Goal: Information Seeking & Learning: Learn about a topic

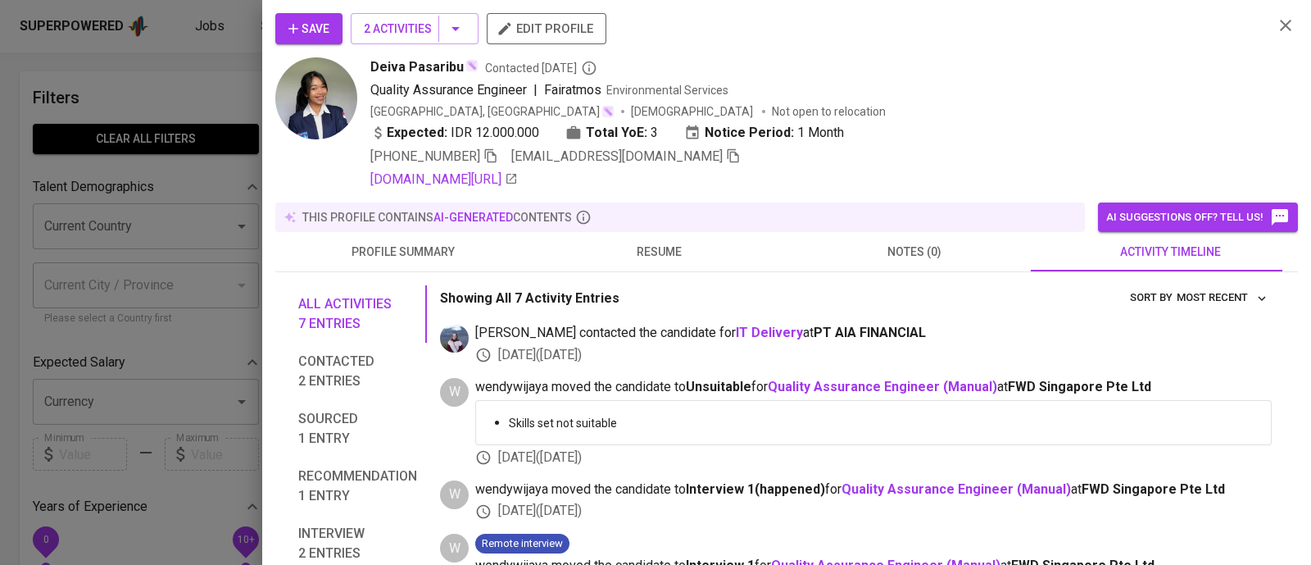
scroll to position [1, 0]
click at [213, 79] on div at bounding box center [655, 282] width 1311 height 565
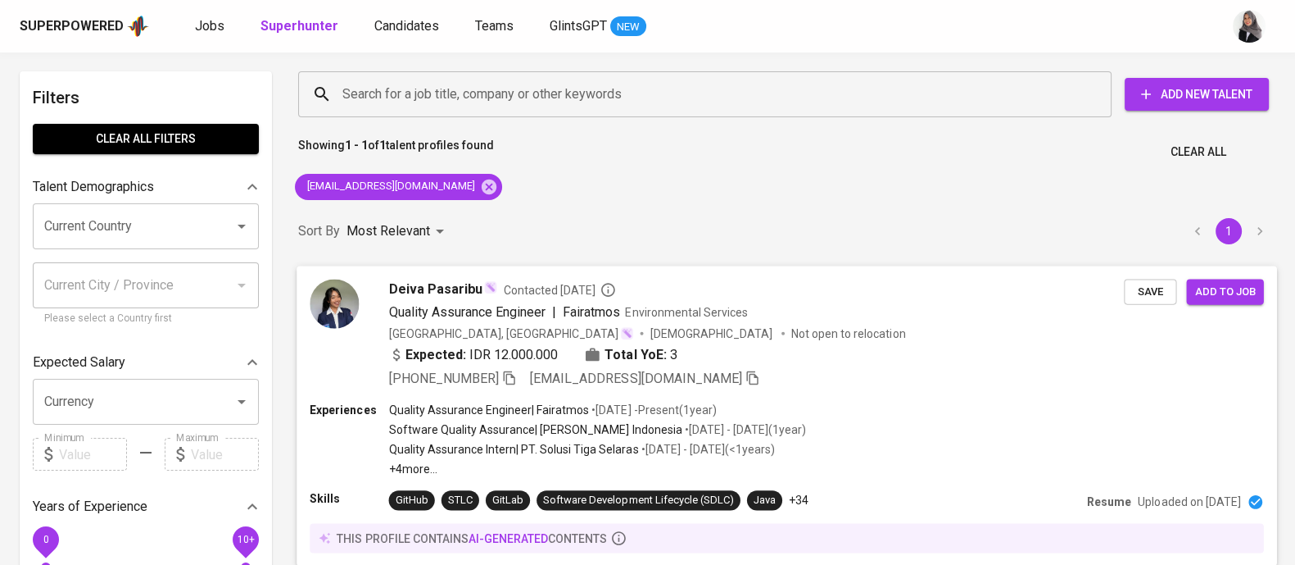
click at [884, 402] on div "Experiences Quality Assurance Engineer | Fairatmos • [DATE] - Present ( 1 year …" at bounding box center [787, 438] width 954 height 75
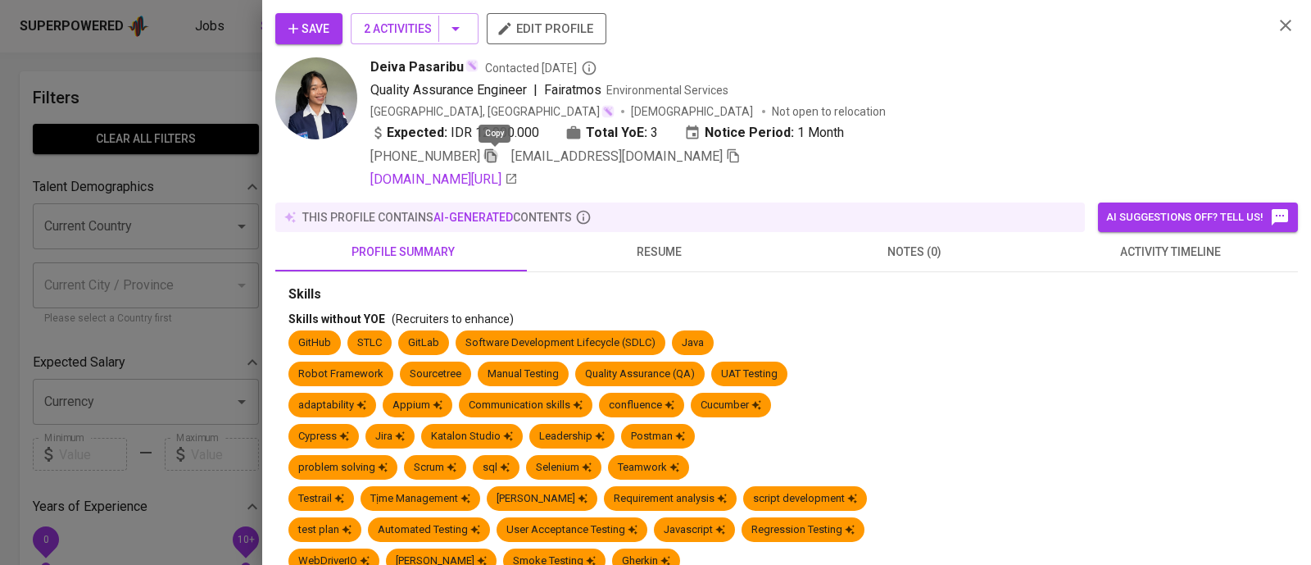
click at [492, 161] on icon "button" at bounding box center [490, 156] width 11 height 14
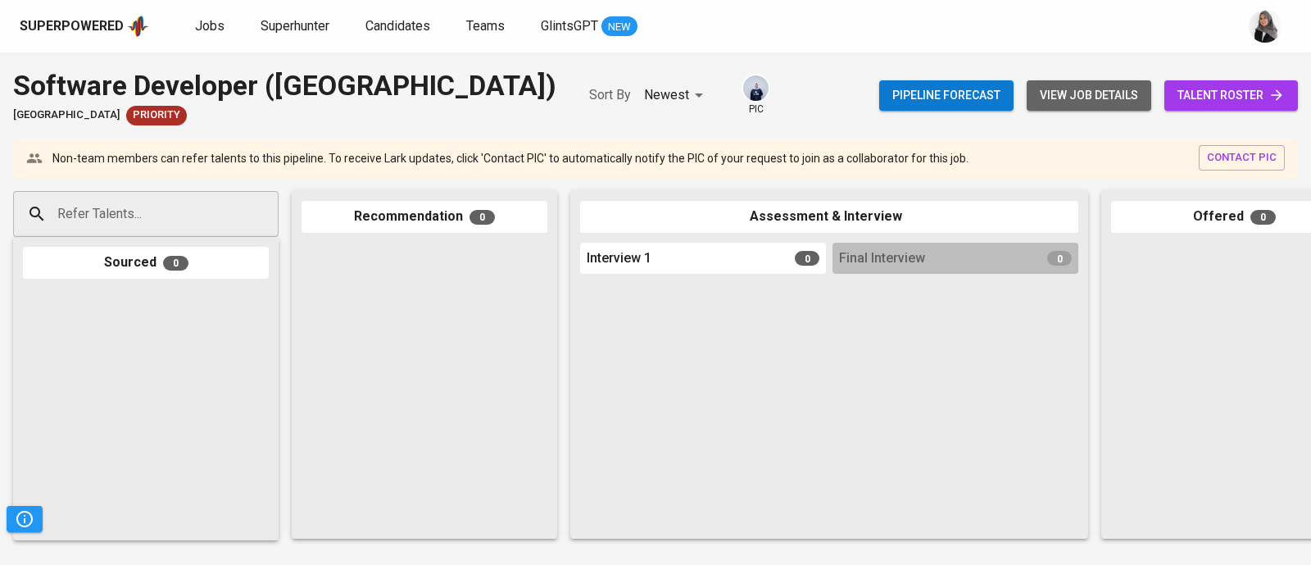
click at [1035, 88] on button "view job details" at bounding box center [1089, 95] width 125 height 30
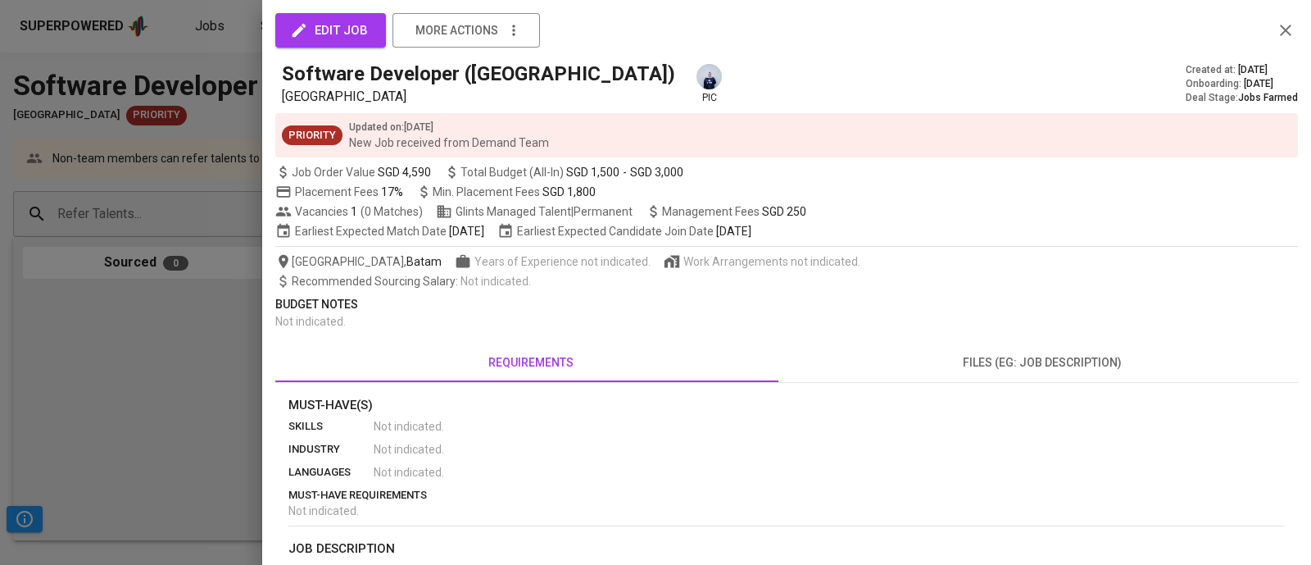
click at [133, 449] on div at bounding box center [655, 282] width 1311 height 565
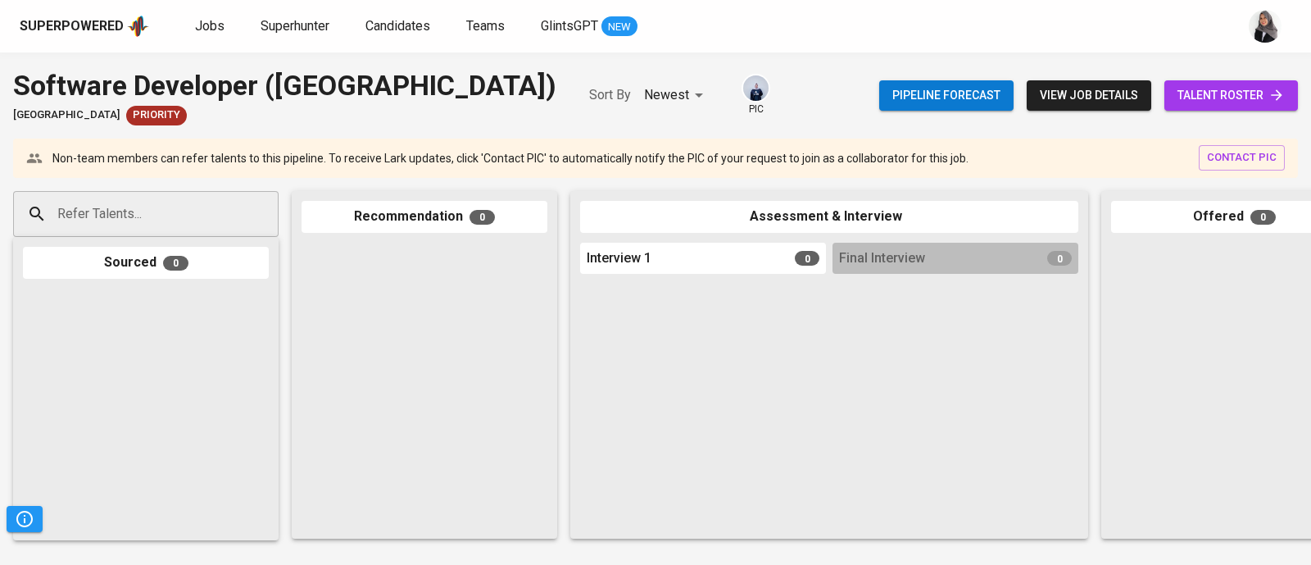
click at [1241, 295] on div at bounding box center [1234, 386] width 246 height 287
click at [1055, 92] on span "view job details" at bounding box center [1089, 95] width 98 height 20
